Goal: Transaction & Acquisition: Purchase product/service

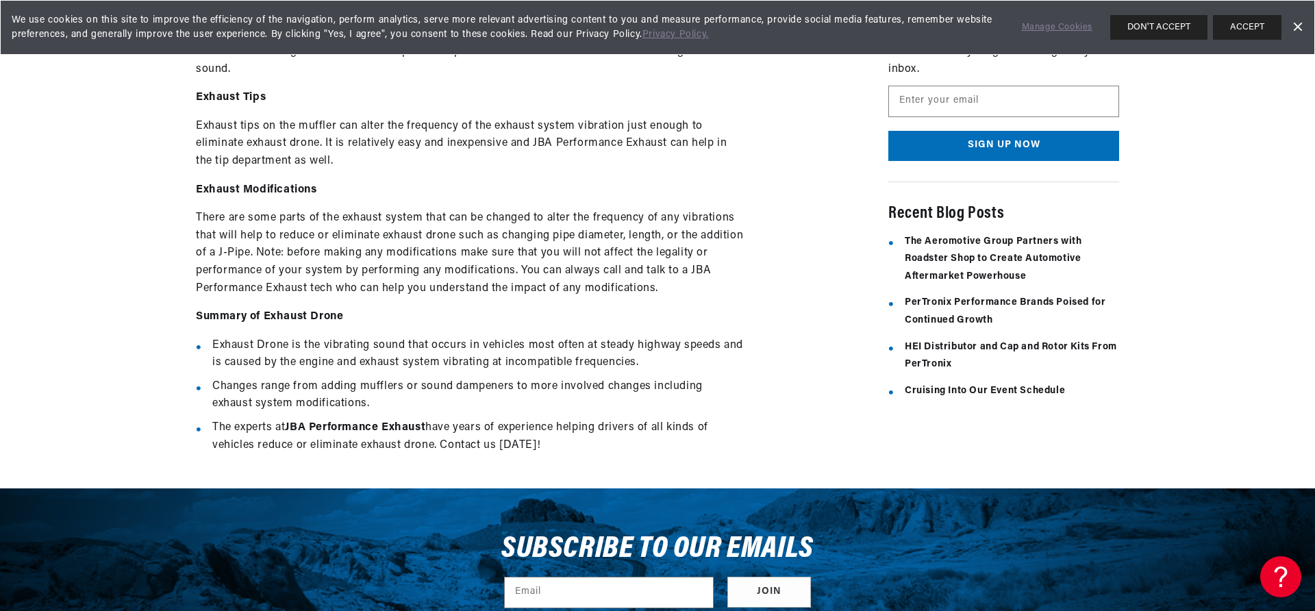
scroll to position [978, 0]
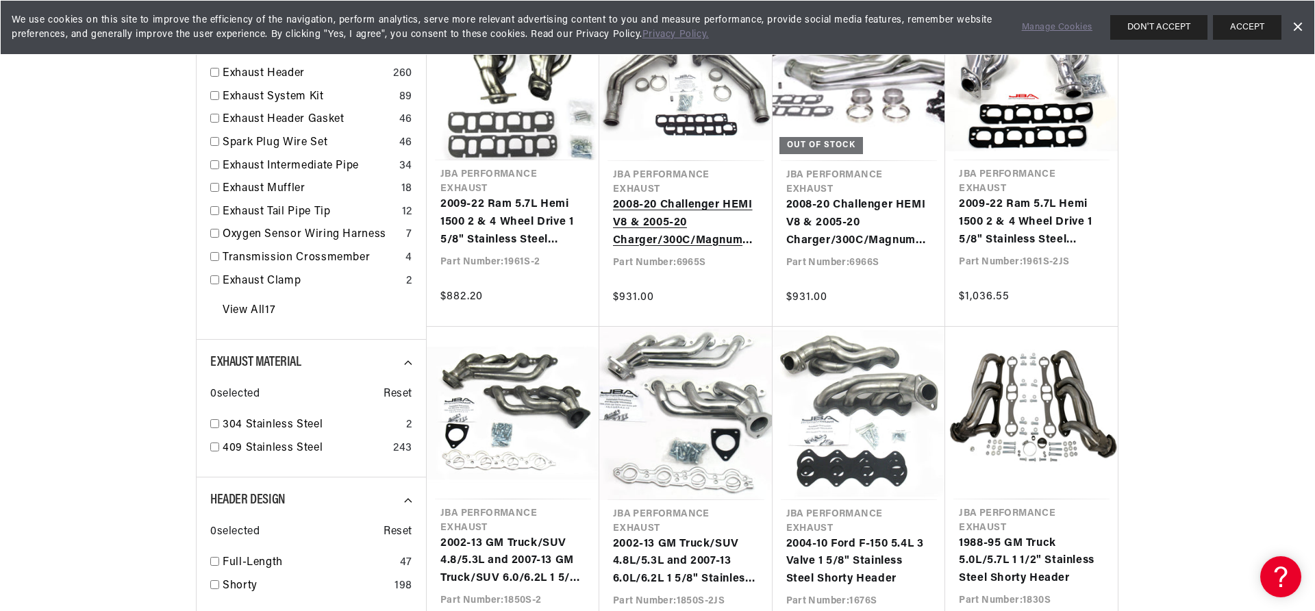
scroll to position [978, 0]
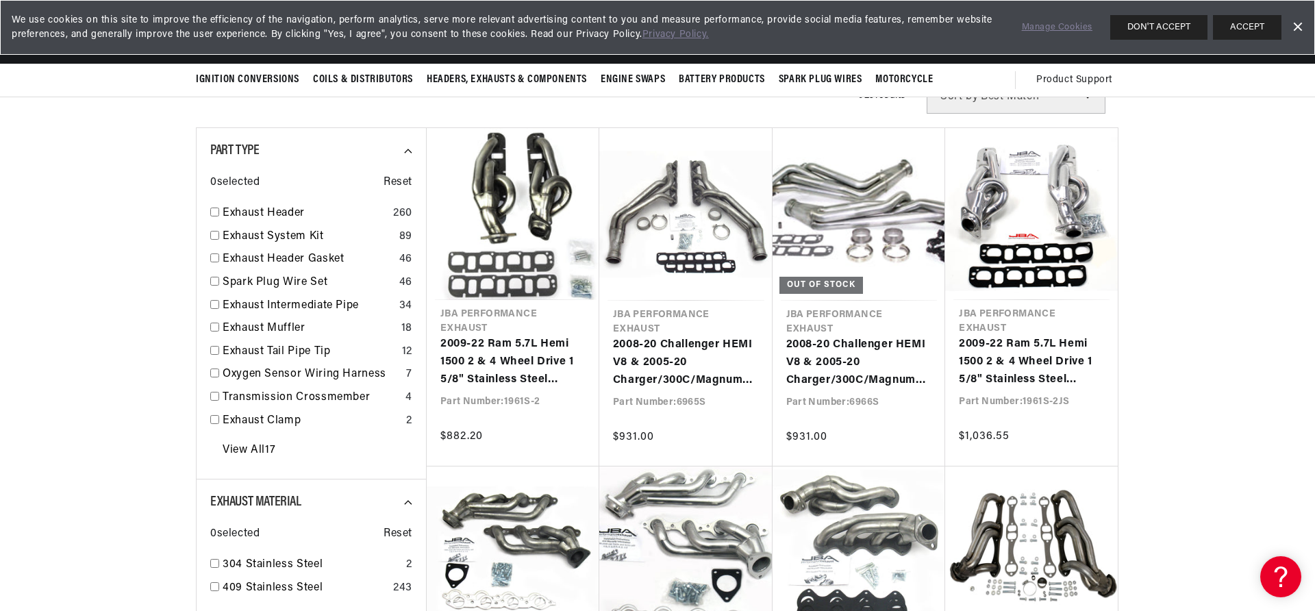
scroll to position [0, 416]
click at [215, 327] on input "checkbox" at bounding box center [214, 327] width 9 height 9
checkbox input "false"
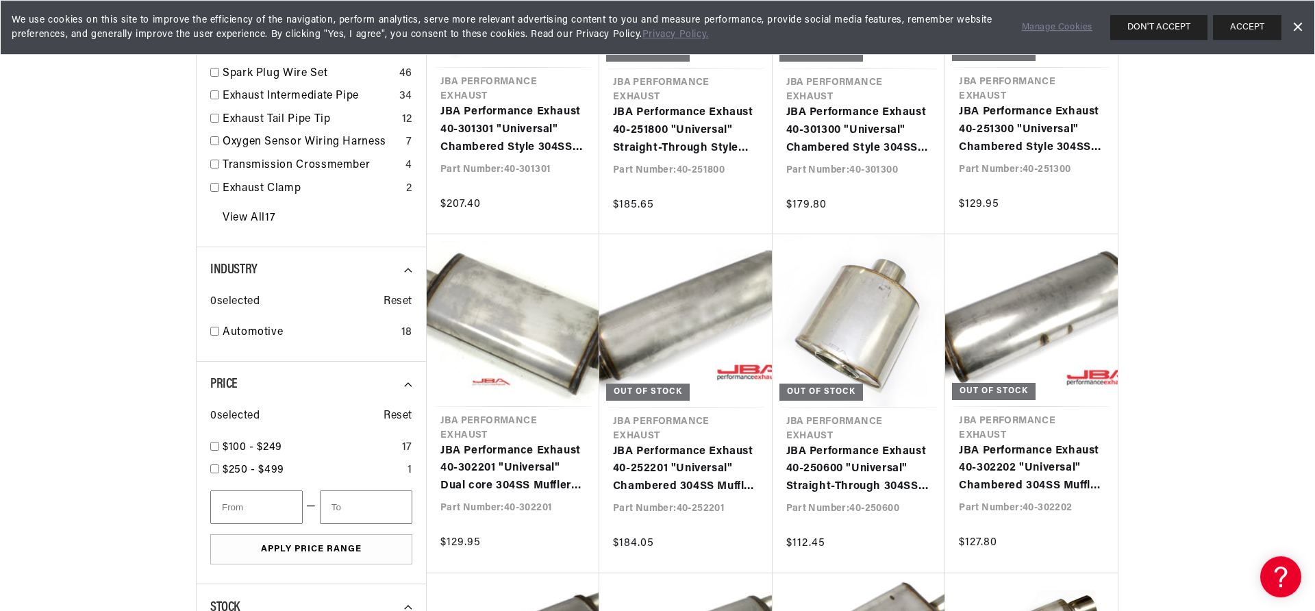
scroll to position [769, 0]
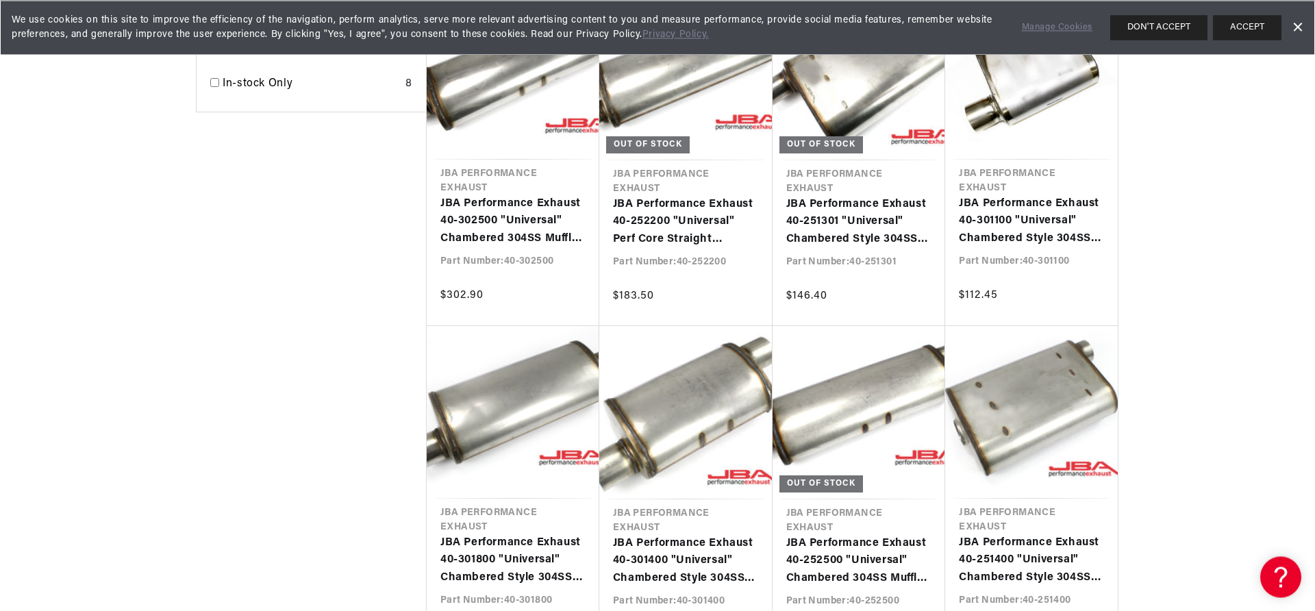
scroll to position [1258, 0]
